Goal: Information Seeking & Learning: Learn about a topic

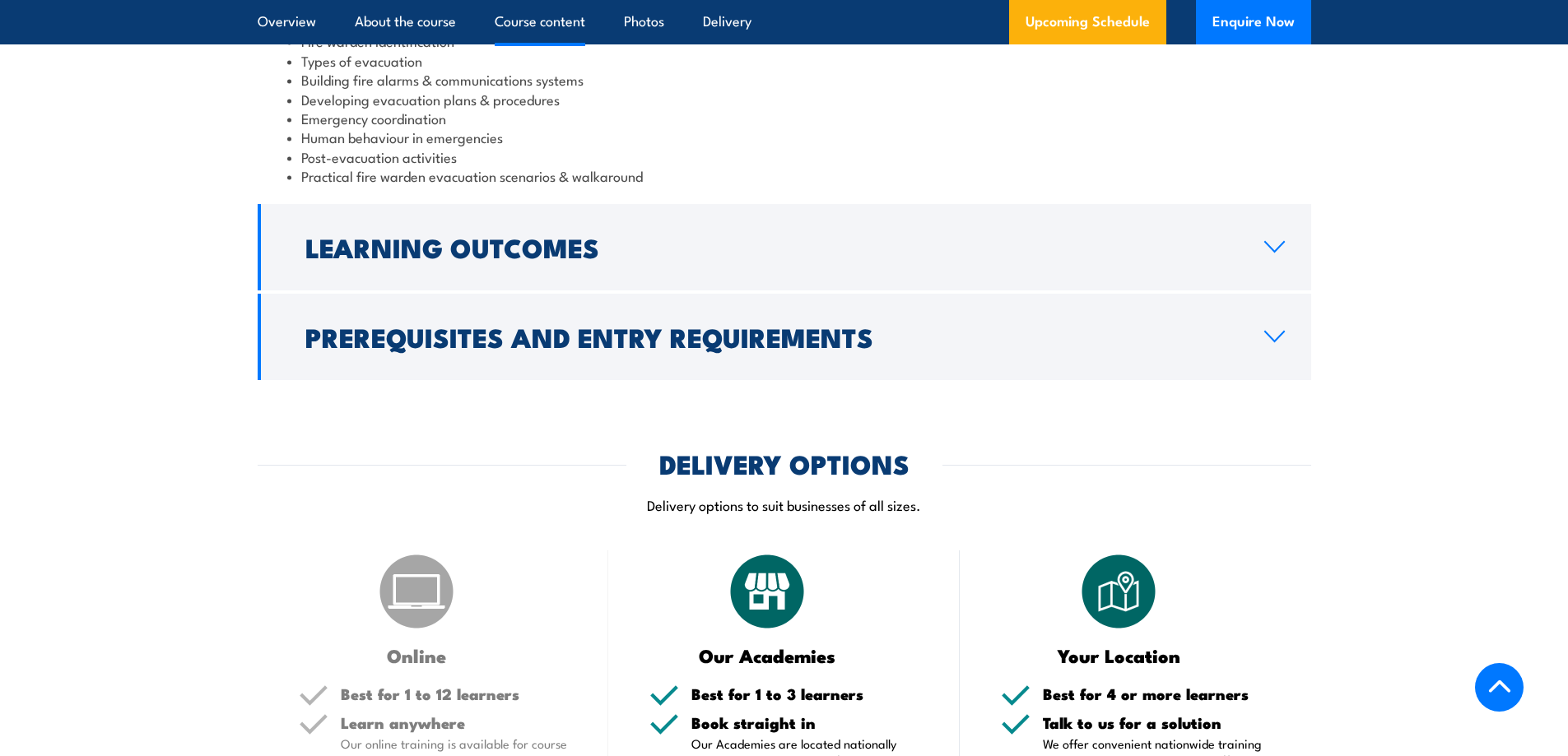
scroll to position [1646, 0]
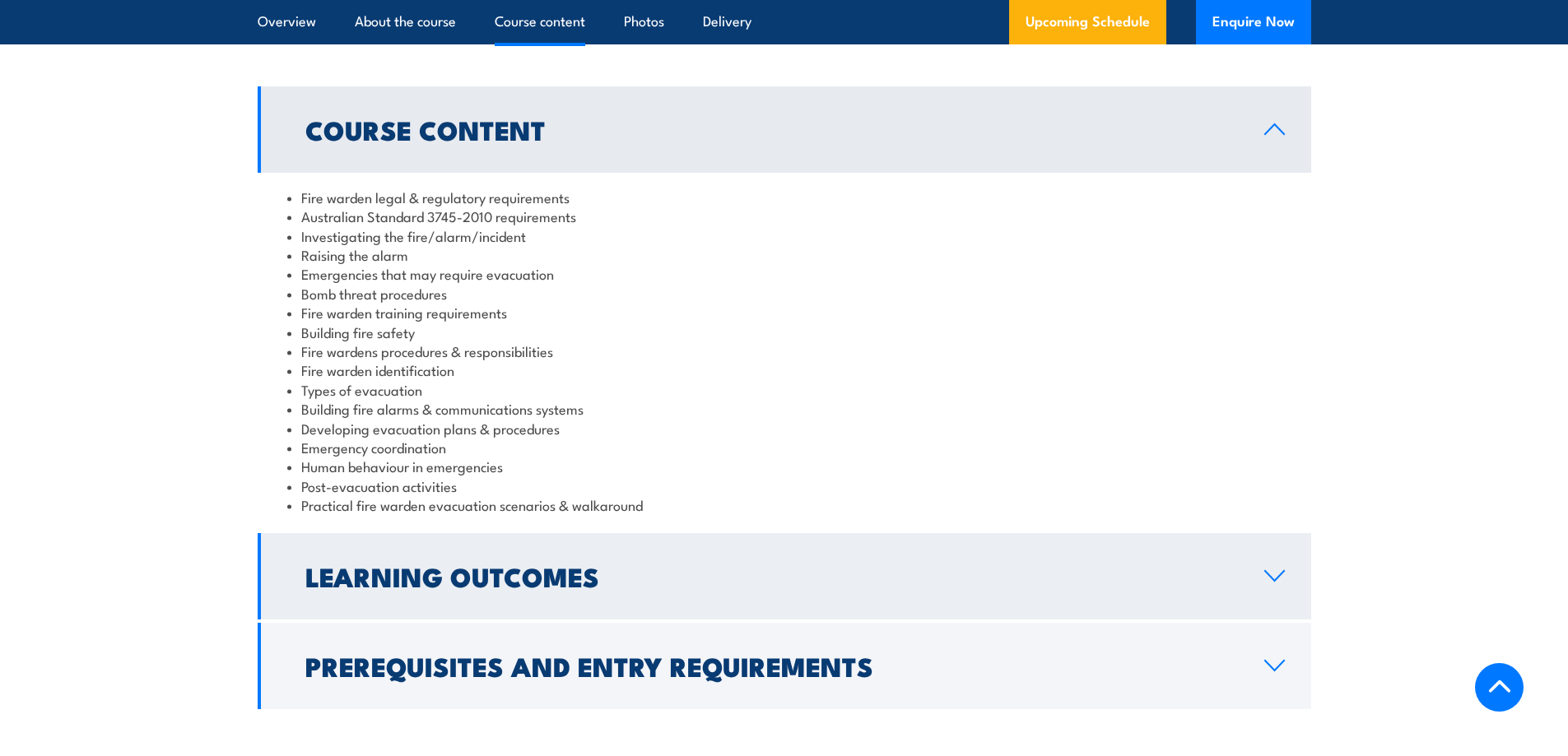
click at [469, 554] on link "Learning Outcomes" at bounding box center [783, 577] width 1053 height 87
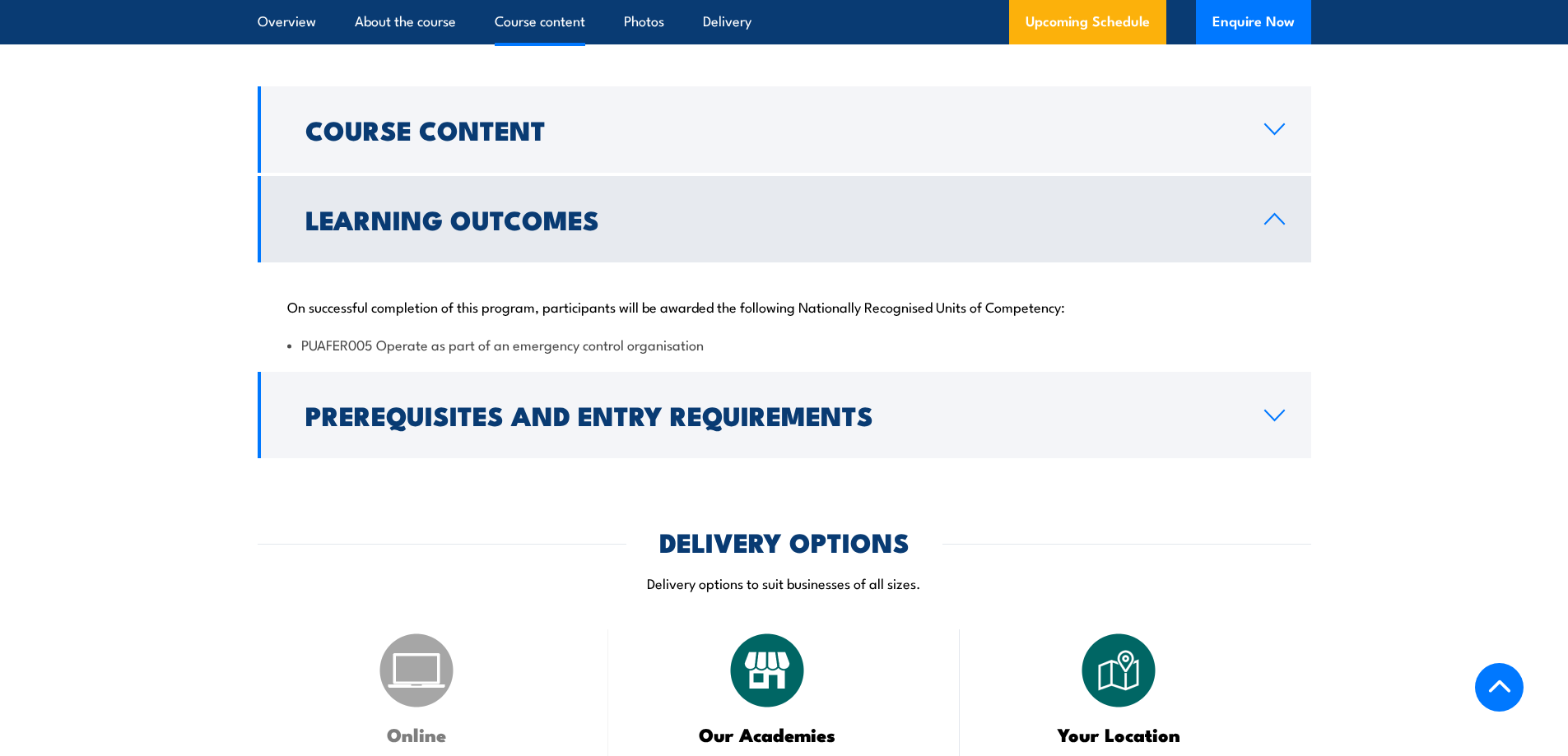
click at [452, 231] on h2 "Learning Outcomes" at bounding box center [770, 219] width 932 height 23
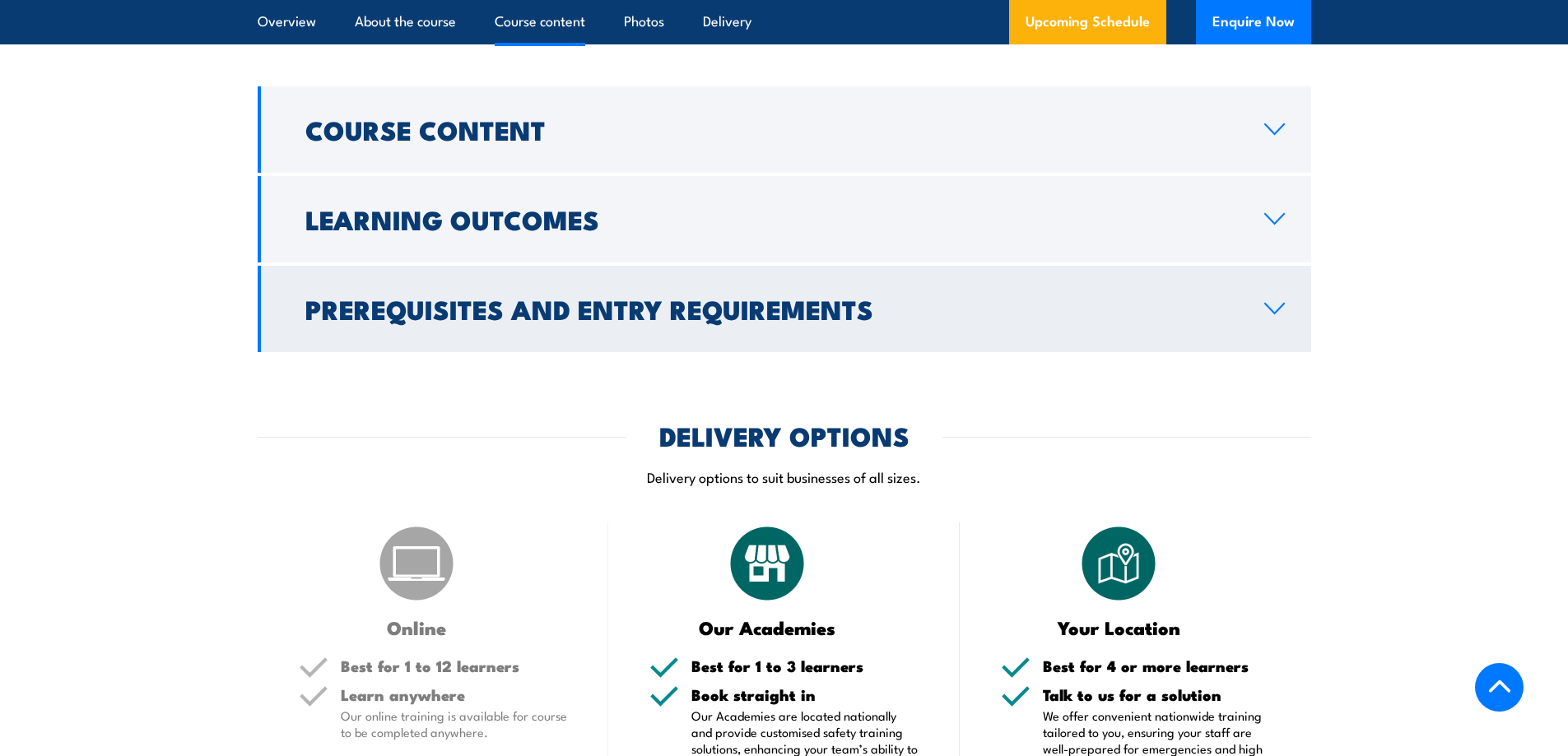
click at [465, 305] on h2 "Prerequisites and Entry Requirements" at bounding box center [770, 309] width 932 height 23
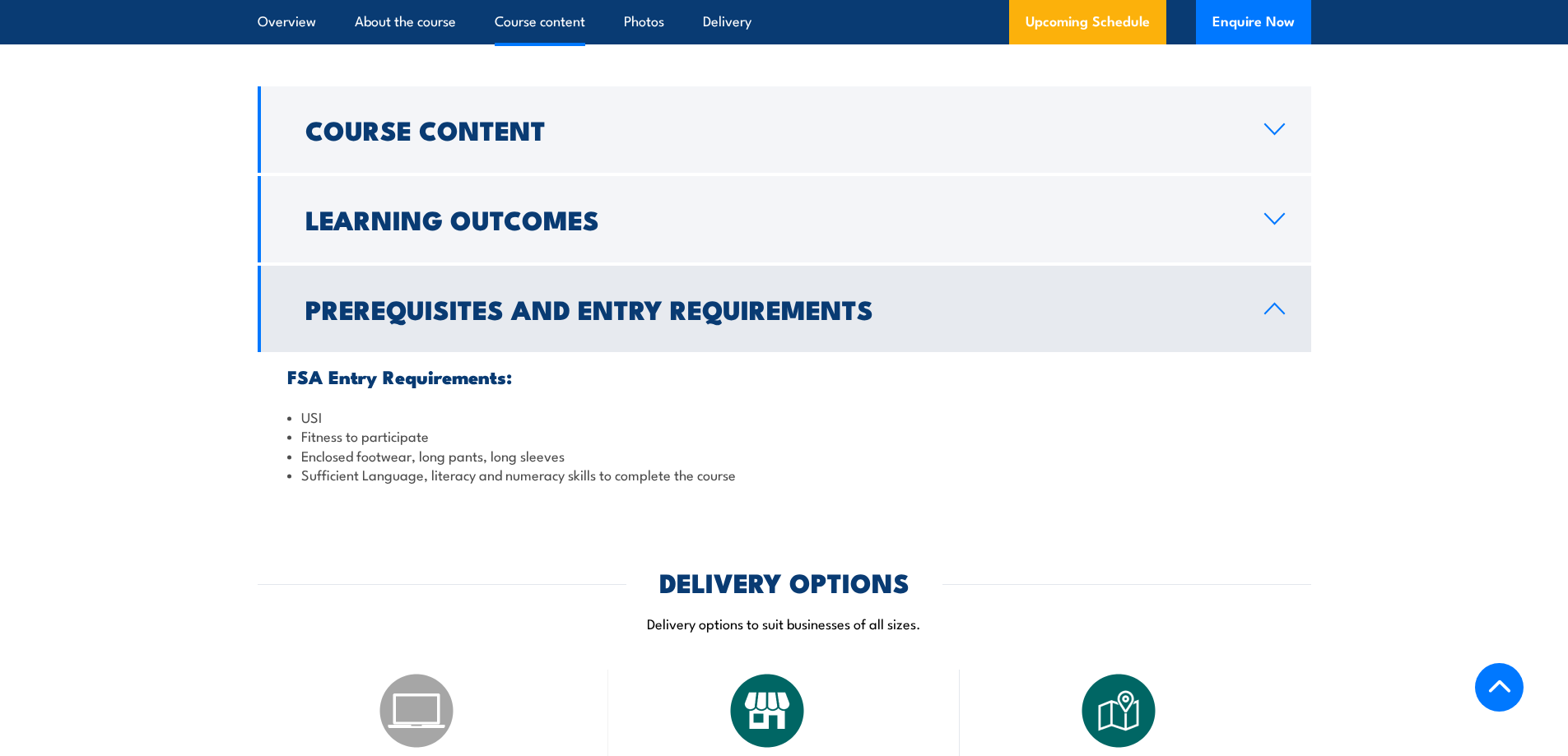
click at [465, 305] on h2 "Prerequisites and Entry Requirements" at bounding box center [770, 309] width 932 height 23
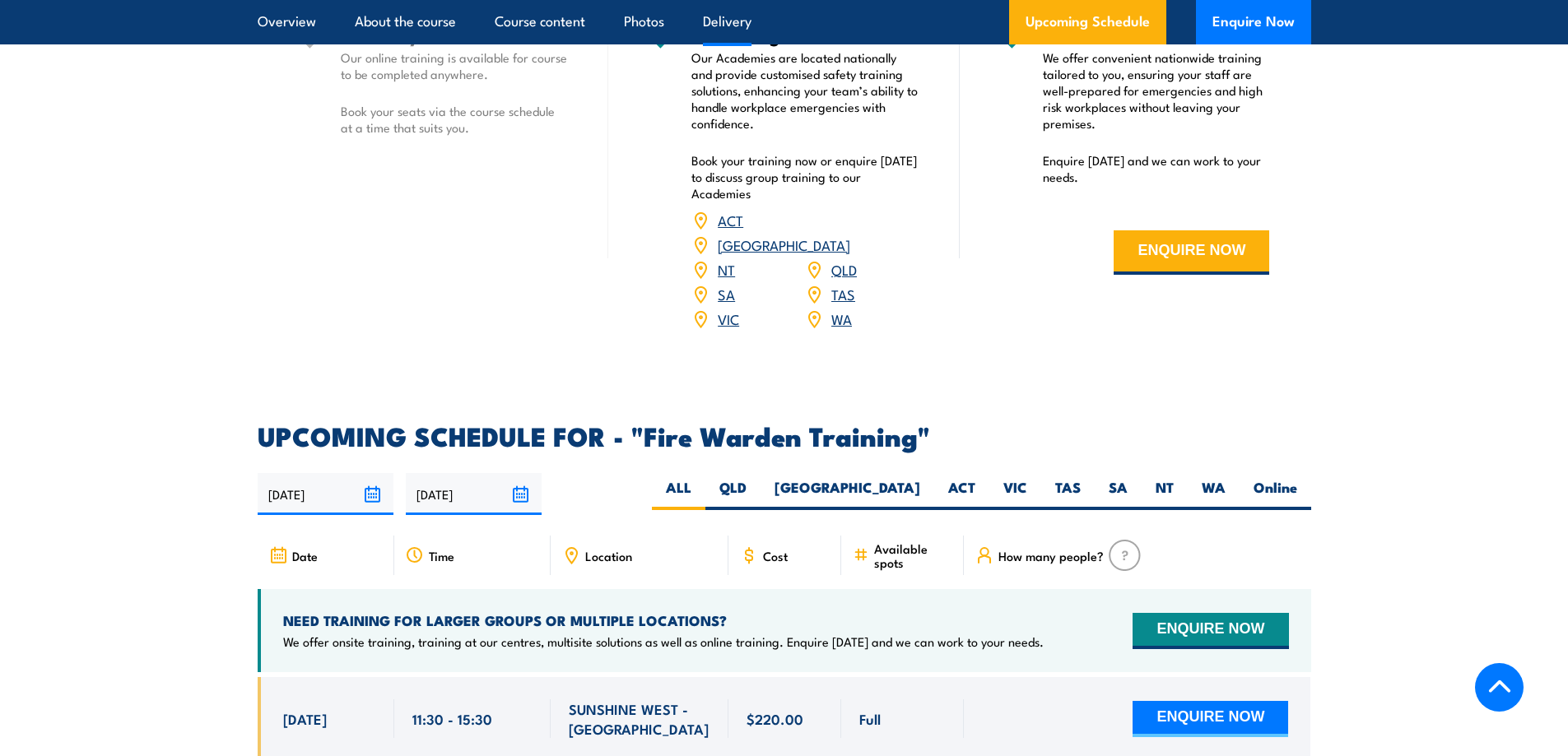
scroll to position [2634, 0]
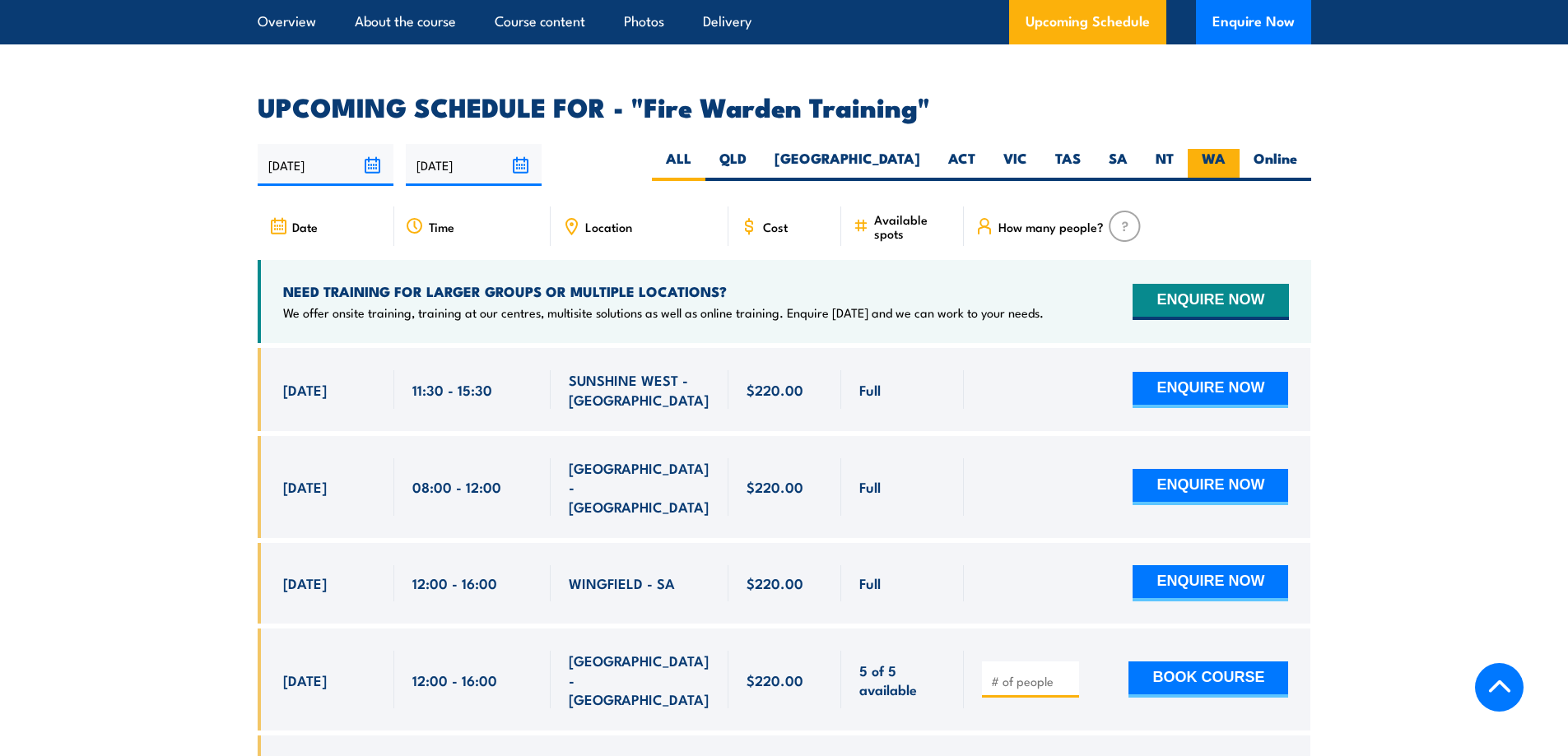
click at [1197, 149] on label "WA" at bounding box center [1213, 165] width 52 height 32
click at [1225, 149] on input "WA" at bounding box center [1230, 154] width 11 height 11
radio input "true"
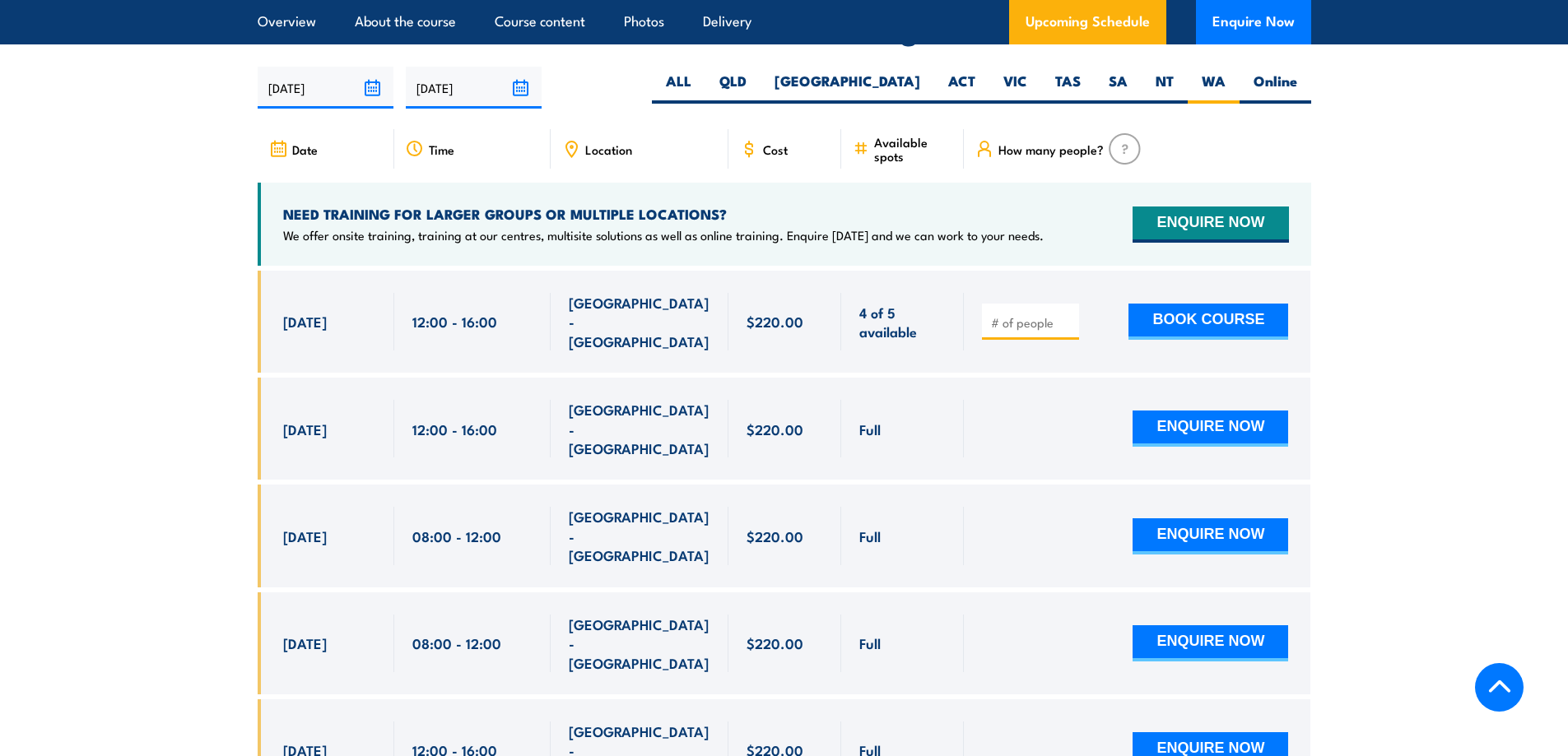
scroll to position [3061, 0]
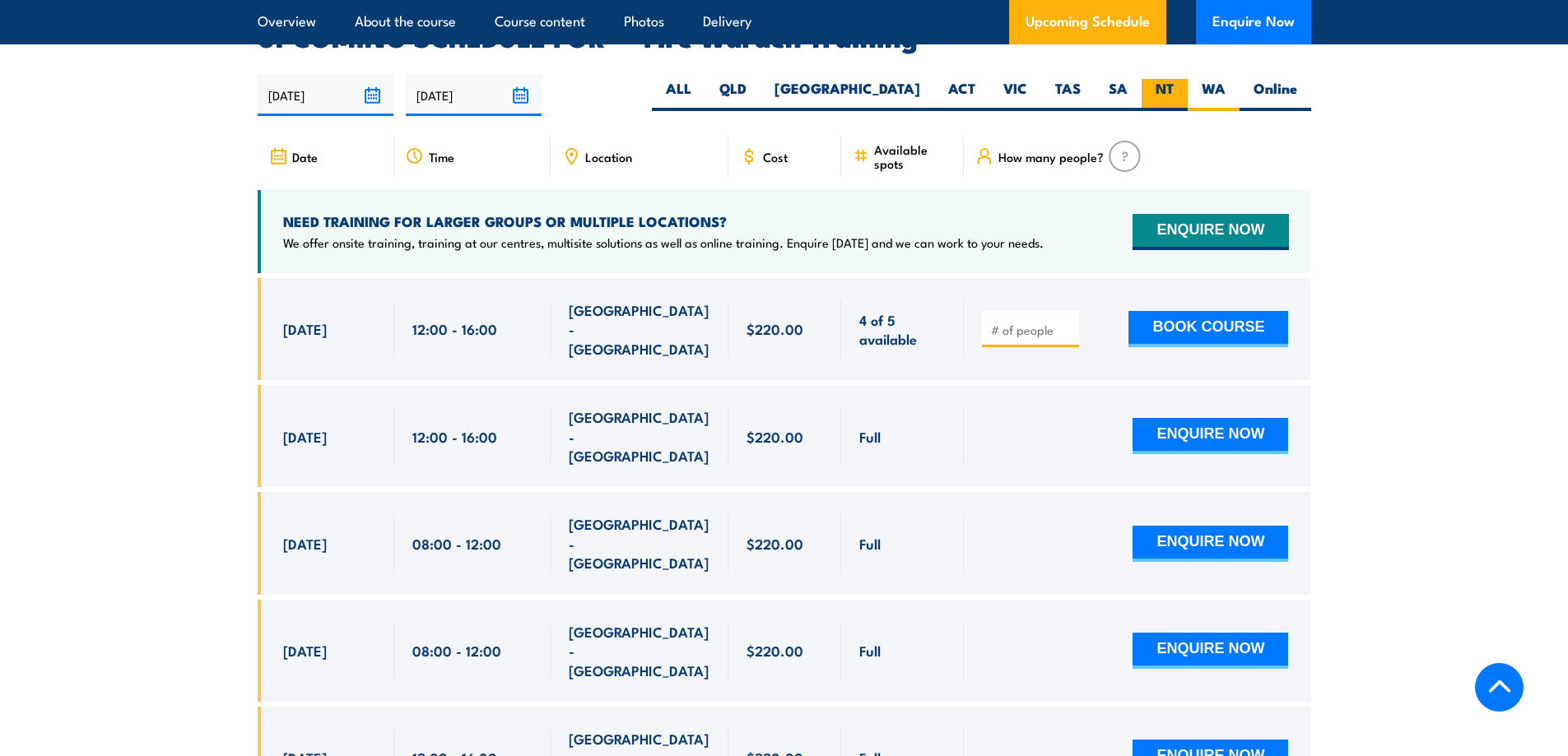
click at [1165, 79] on label "NT" at bounding box center [1164, 94] width 46 height 32
click at [1174, 79] on input "NT" at bounding box center [1178, 84] width 11 height 11
radio input "true"
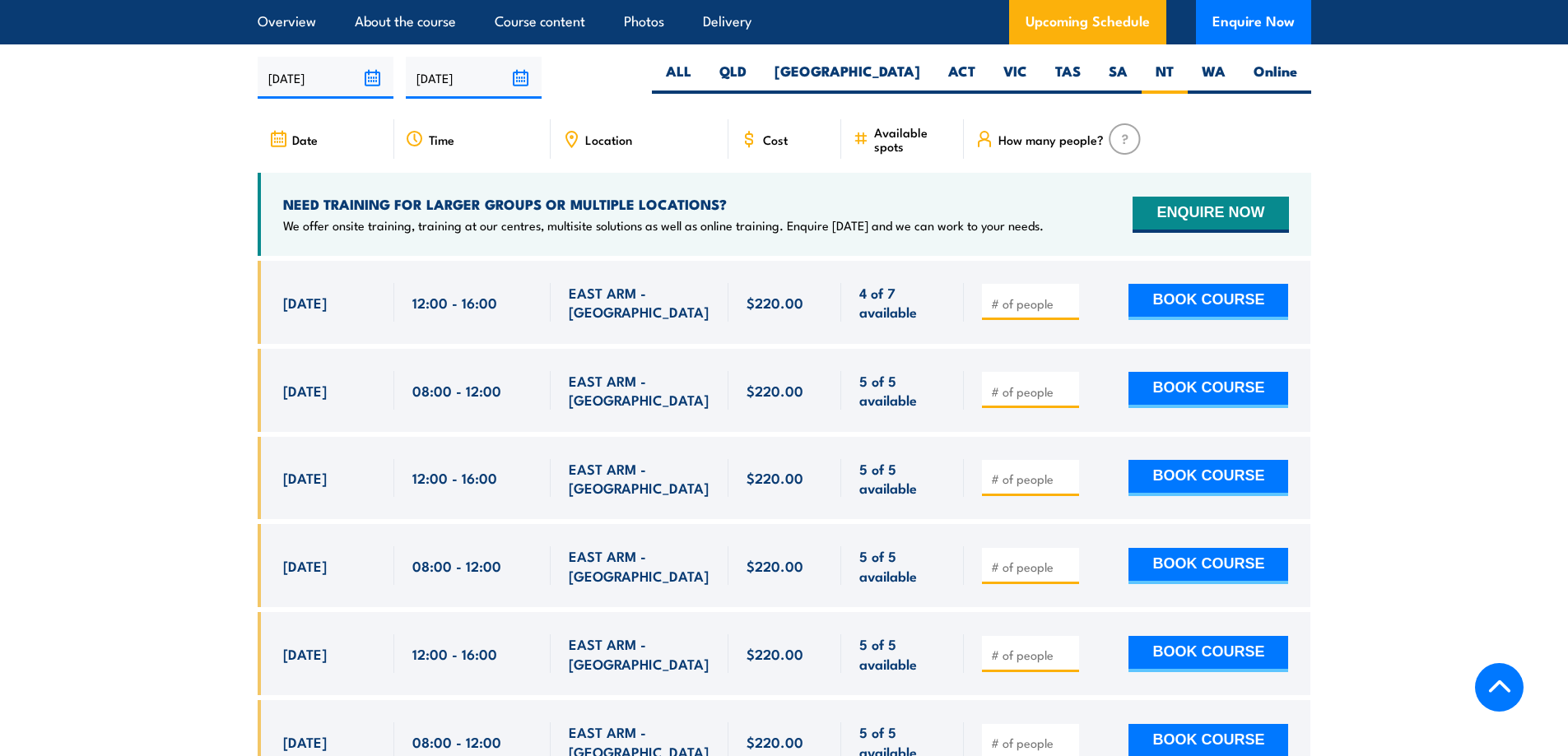
scroll to position [3061, 0]
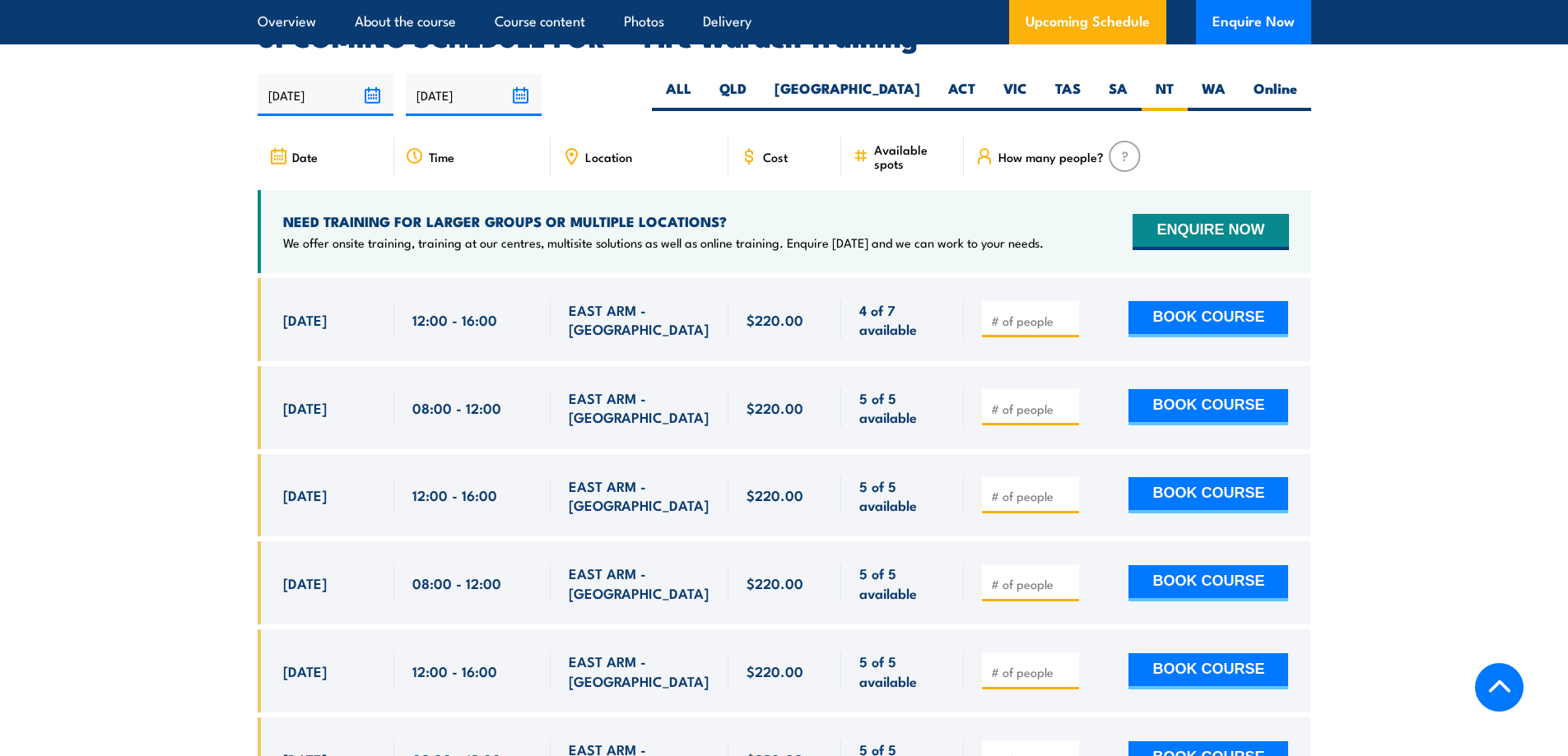
click at [1122, 140] on img at bounding box center [1124, 156] width 32 height 31
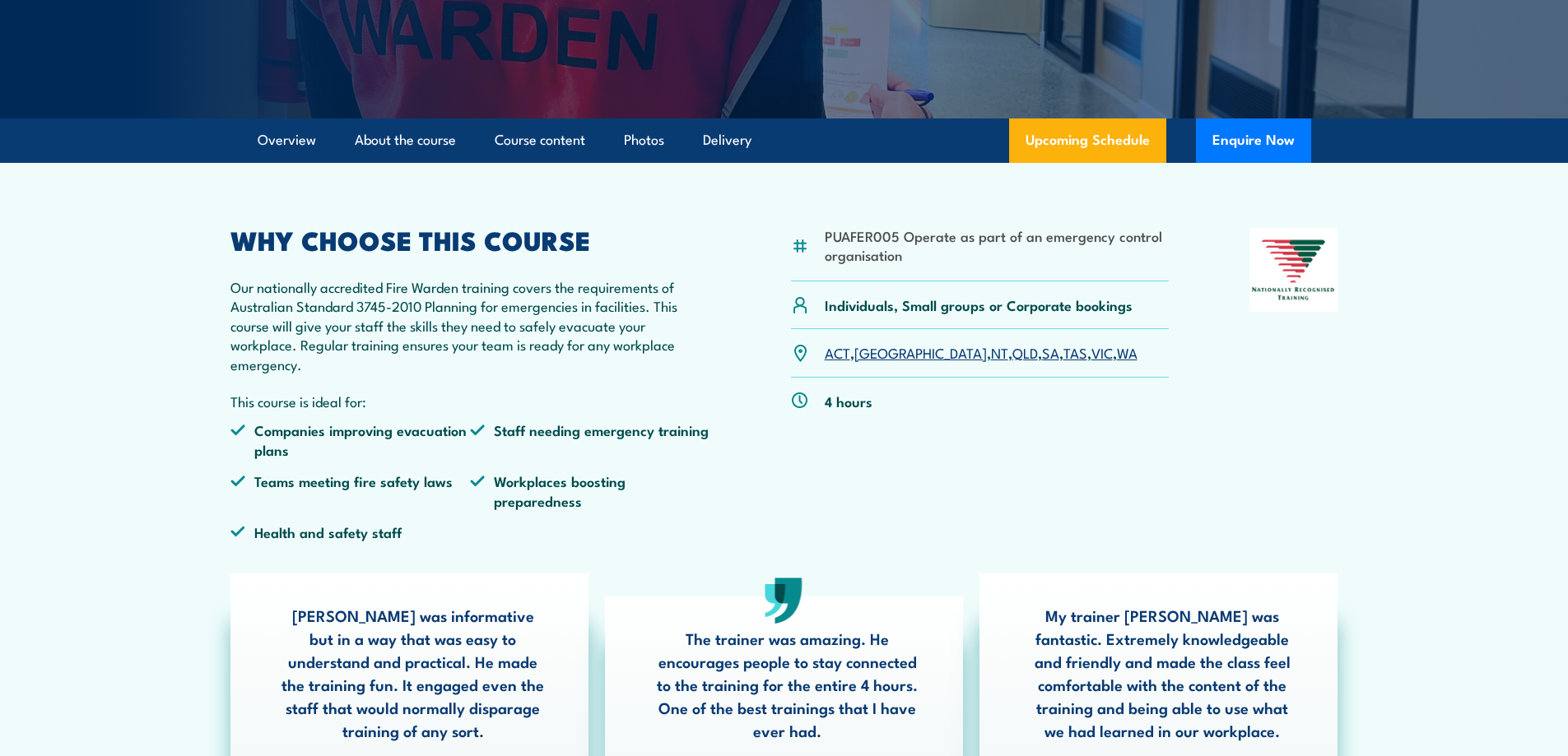
scroll to position [0, 0]
